Goal: Entertainment & Leisure: Consume media (video, audio)

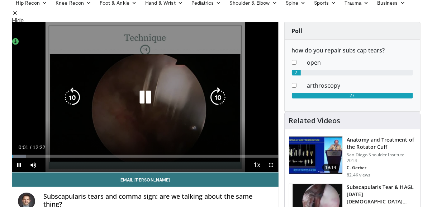
scroll to position [34, 0]
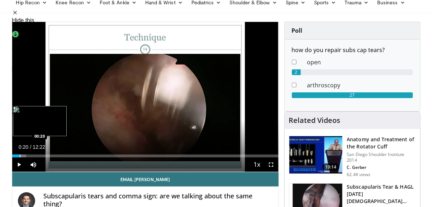
click at [20, 154] on div "Progress Bar" at bounding box center [20, 155] width 1 height 3
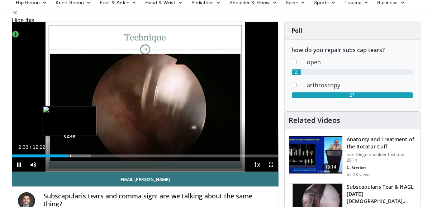
click at [70, 157] on div "Progress Bar" at bounding box center [70, 155] width 1 height 3
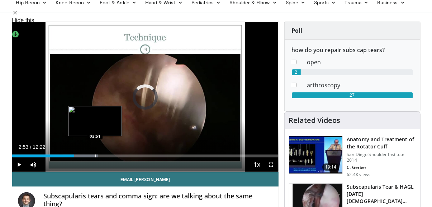
click at [95, 156] on div "Progress Bar" at bounding box center [95, 155] width 1 height 3
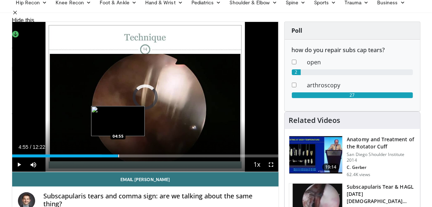
click at [118, 156] on div "Progress Bar" at bounding box center [118, 155] width 1 height 3
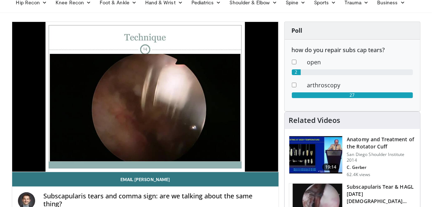
scroll to position [141, 0]
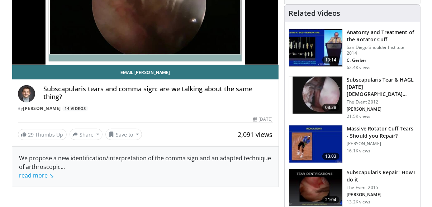
click at [372, 79] on h3 "Subscapularis Tear & HAGL in 16 Year Old Athlete" at bounding box center [381, 87] width 69 height 22
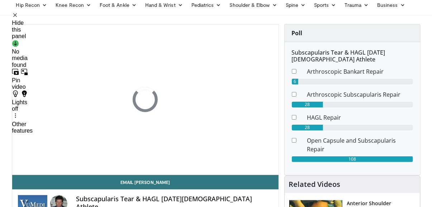
scroll to position [31, 0]
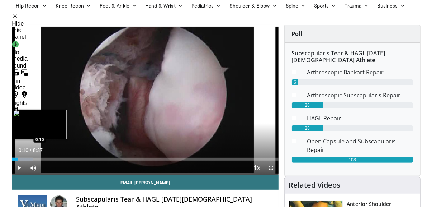
click at [18, 159] on div "Progress Bar" at bounding box center [18, 159] width 1 height 3
click at [22, 159] on div "Progress Bar" at bounding box center [27, 159] width 31 height 3
click at [29, 158] on div "Progress Bar" at bounding box center [29, 159] width 1 height 3
click at [41, 157] on div "Loaded : 17.34% 0:32 0:54" at bounding box center [145, 157] width 267 height 7
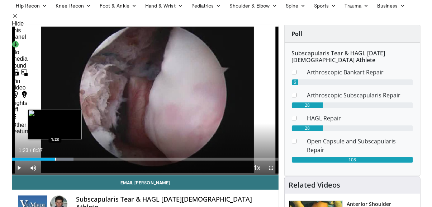
click at [55, 156] on div "Loaded : 23.12% 0:57 1:23" at bounding box center [145, 157] width 267 height 7
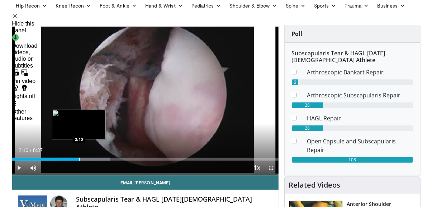
click at [79, 156] on div "Loaded : 36.62% 2:10 2:10" at bounding box center [145, 157] width 267 height 7
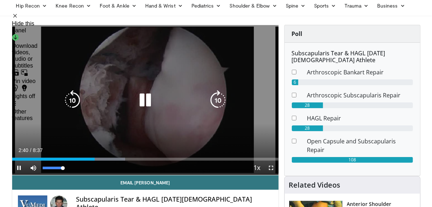
drag, startPoint x: 63, startPoint y: 168, endPoint x: 74, endPoint y: 165, distance: 10.6
click at [74, 165] on video-js "**********" at bounding box center [145, 100] width 267 height 150
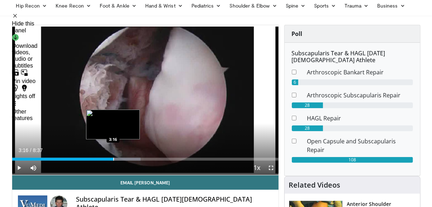
click at [113, 156] on div "Loaded : 48.19% 3:05 3:16" at bounding box center [145, 157] width 267 height 7
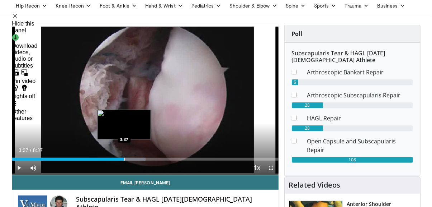
click at [125, 159] on div "Progress Bar" at bounding box center [125, 159] width 1 height 3
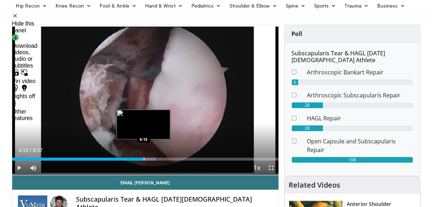
click at [144, 160] on div "Progress Bar" at bounding box center [144, 159] width 1 height 3
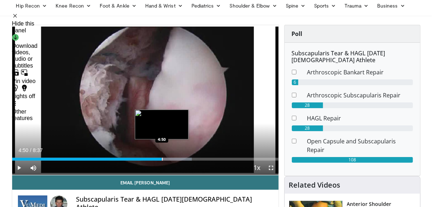
click at [162, 155] on div "Loaded : 67.47% 4:50 4:50" at bounding box center [145, 157] width 267 height 7
click at [171, 156] on div "Loaded : 69.40% 4:58 5:08" at bounding box center [145, 157] width 267 height 7
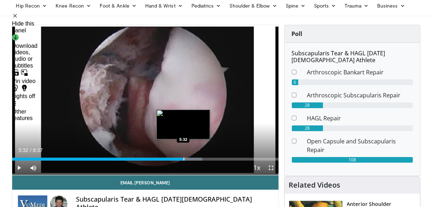
click at [184, 158] on div "Progress Bar" at bounding box center [184, 159] width 1 height 3
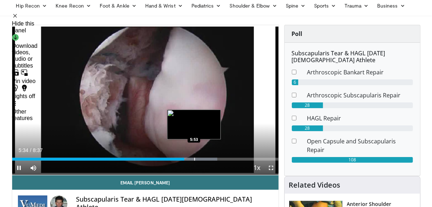
click at [194, 159] on div "Progress Bar" at bounding box center [194, 159] width 1 height 3
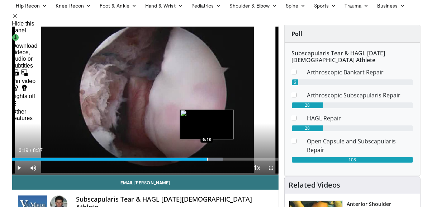
click at [207, 159] on div "Progress Bar" at bounding box center [207, 159] width 1 height 3
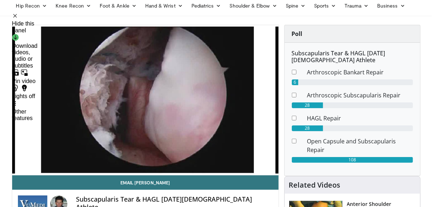
click at [229, 158] on video-js "**********" at bounding box center [145, 100] width 267 height 150
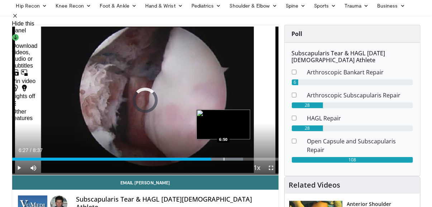
click at [224, 160] on div "Progress Bar" at bounding box center [224, 159] width 1 height 3
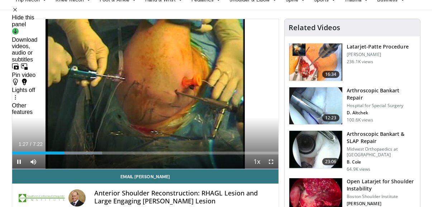
scroll to position [36, 0]
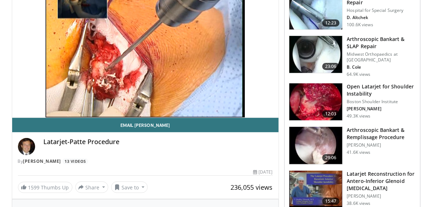
scroll to position [88, 0]
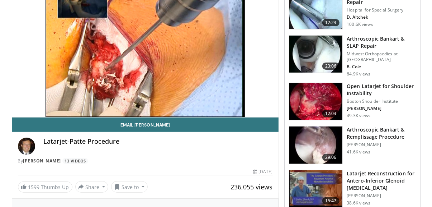
click at [366, 43] on h3 "Arthroscopic Bankart & SLAP Repair" at bounding box center [381, 42] width 69 height 14
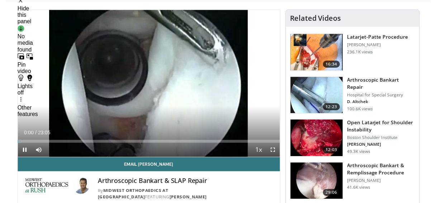
scroll to position [46, 0]
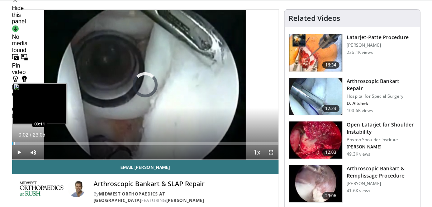
click at [14, 142] on div "Loaded : 2.87% 00:02 00:11" at bounding box center [145, 143] width 267 height 3
click at [27, 142] on div "Loaded : 3.59% 01:18 01:18" at bounding box center [145, 141] width 267 height 7
click at [35, 144] on video-js "**********" at bounding box center [145, 85] width 267 height 150
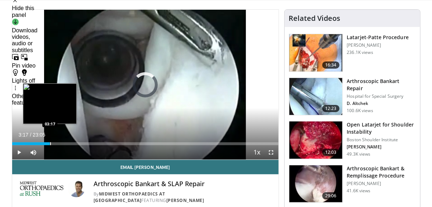
click at [50, 142] on div "Progress Bar" at bounding box center [50, 143] width 1 height 3
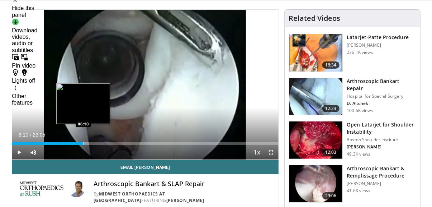
click at [83, 141] on div "Loaded : 28.83% 06:10 06:10" at bounding box center [145, 141] width 267 height 7
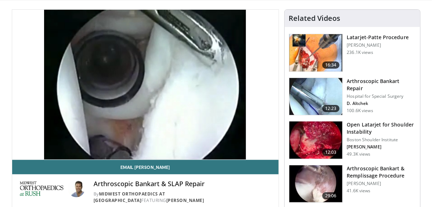
click at [369, 174] on h3 "Arthroscopic Bankart & Remplissage Procedure" at bounding box center [381, 172] width 69 height 14
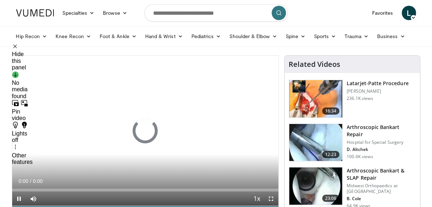
scroll to position [48, 0]
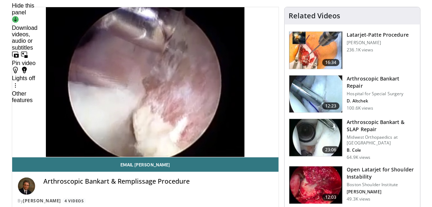
click at [16, 140] on video-js "**********" at bounding box center [145, 82] width 267 height 150
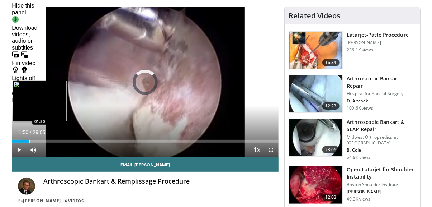
click at [29, 140] on div "Progress Bar" at bounding box center [29, 141] width 1 height 3
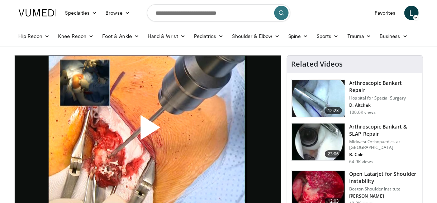
click at [36, 12] on img at bounding box center [38, 12] width 38 height 7
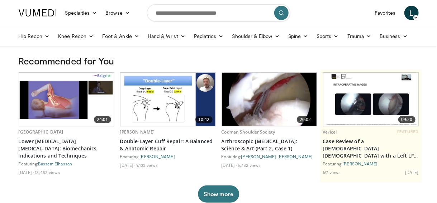
scroll to position [78, 0]
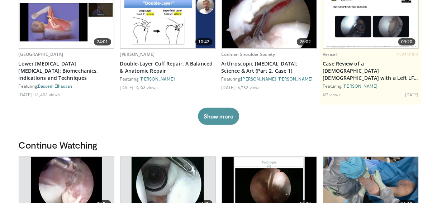
click at [222, 114] on button "Show more" at bounding box center [218, 116] width 41 height 17
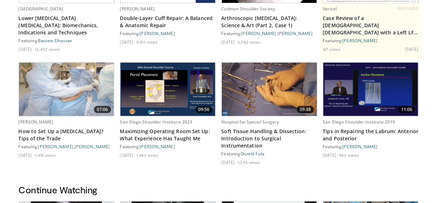
scroll to position [0, 0]
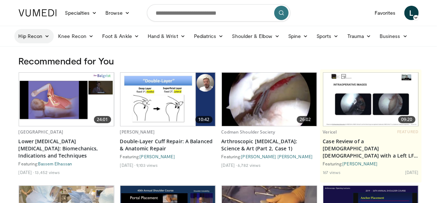
click at [47, 38] on icon at bounding box center [46, 36] width 5 height 5
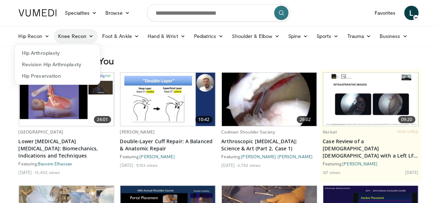
click at [86, 37] on link "Knee Recon" at bounding box center [76, 36] width 44 height 14
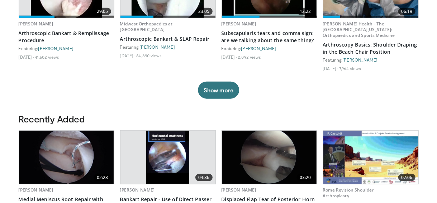
scroll to position [363, 0]
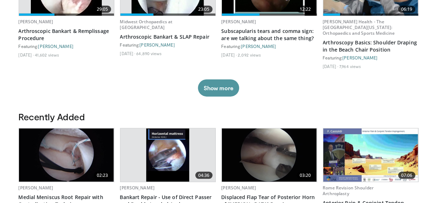
click at [209, 89] on button "Show more" at bounding box center [218, 88] width 41 height 17
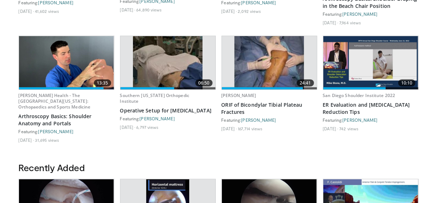
scroll to position [407, 0]
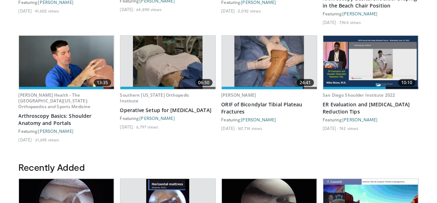
click at [52, 67] on img at bounding box center [66, 62] width 95 height 53
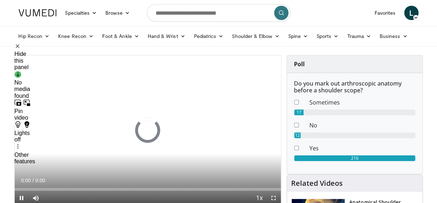
scroll to position [51, 0]
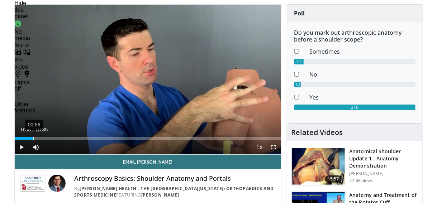
click at [33, 139] on div "00:56" at bounding box center [33, 138] width 1 height 3
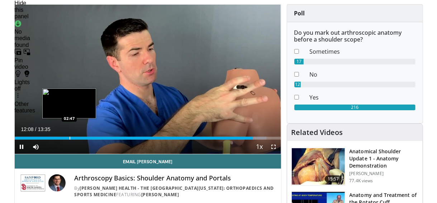
click at [69, 137] on div "Loaded : 94.55% 12:08 02:47" at bounding box center [148, 136] width 267 height 7
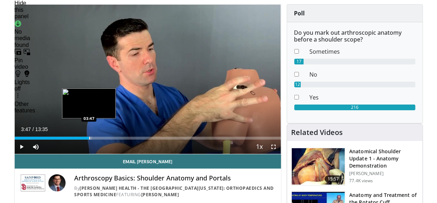
click at [89, 135] on div "Loaded : 29.20% 03:47 03:47" at bounding box center [148, 136] width 267 height 7
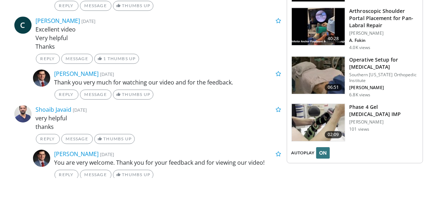
scroll to position [1061, 0]
